Goal: Find specific page/section: Find specific page/section

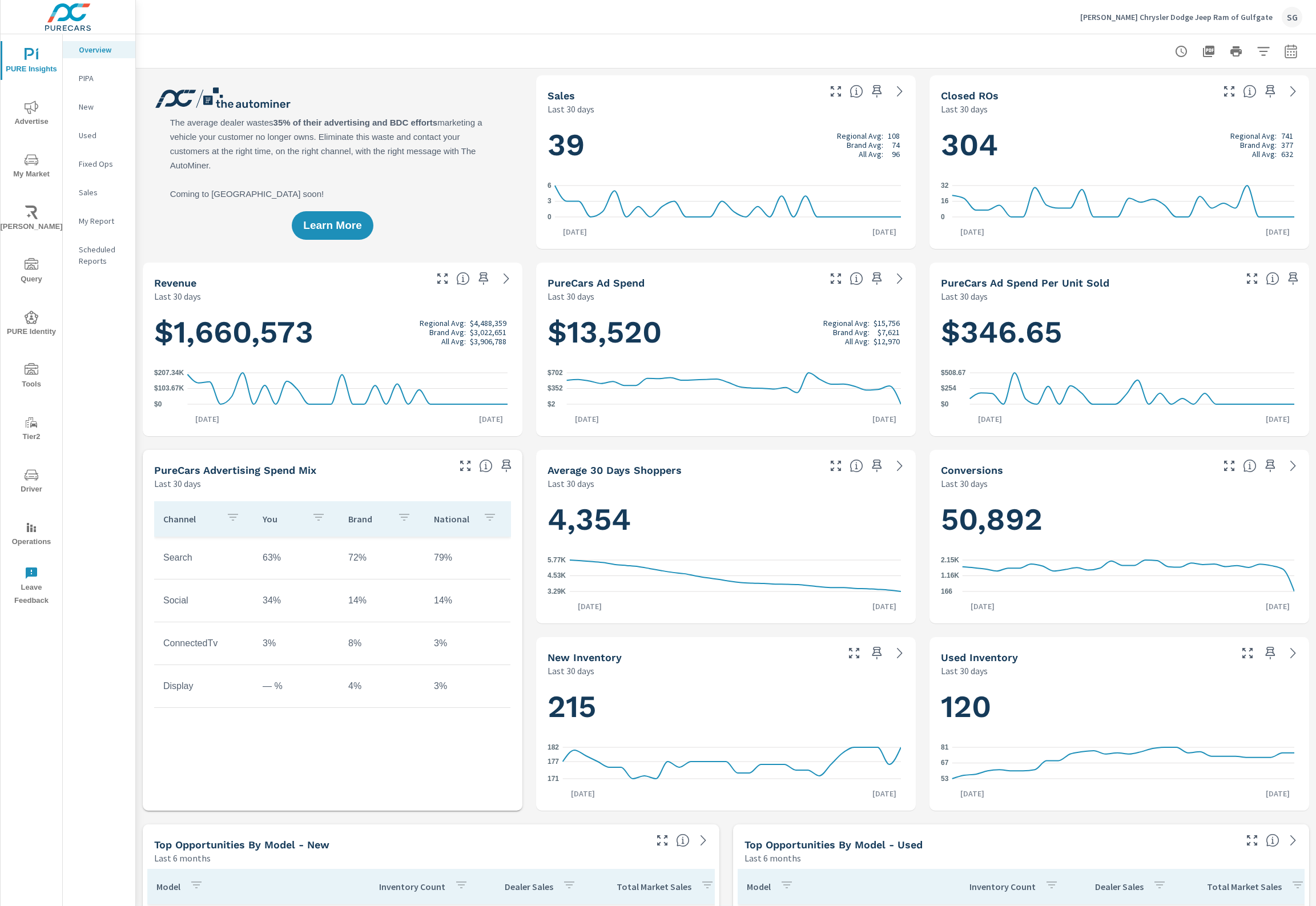
click at [25, 376] on span "Tools" at bounding box center [32, 377] width 55 height 28
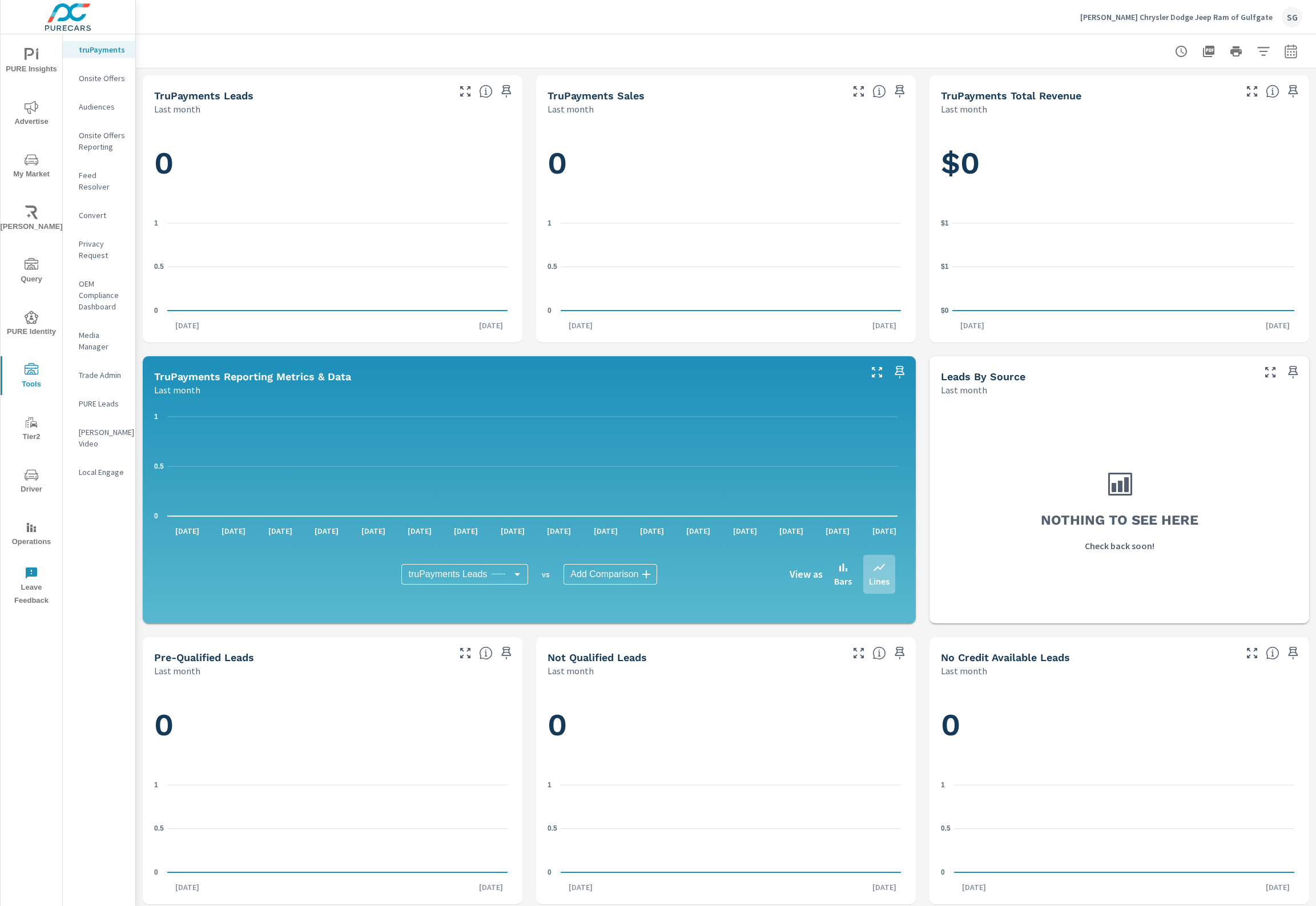
click at [82, 398] on p "PURE Leads" at bounding box center [102, 404] width 47 height 12
